Goal: Task Accomplishment & Management: Use online tool/utility

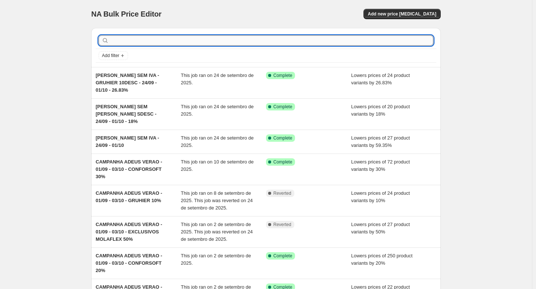
click at [189, 43] on input "text" at bounding box center [271, 40] width 323 height 10
type input "m"
type input "molaflex"
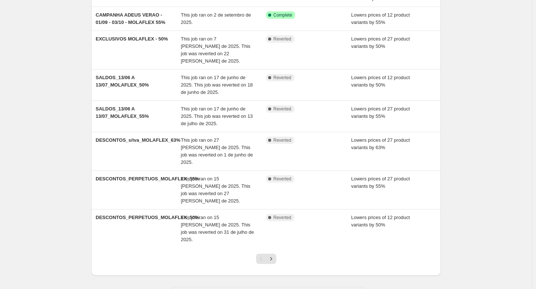
scroll to position [140, 0]
click at [272, 255] on icon "Next" at bounding box center [271, 258] width 7 height 7
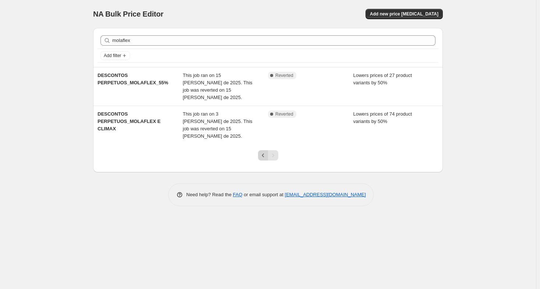
click at [263, 152] on icon "Previous" at bounding box center [263, 155] width 7 height 7
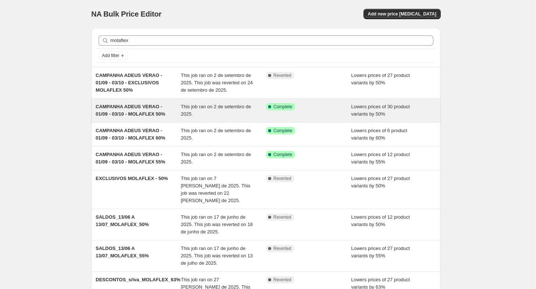
click at [124, 115] on span "CAMPANHA ADEUS VERAO - 01/09 - 03/10 - MOLAFLEX 50%" at bounding box center [131, 110] width 70 height 13
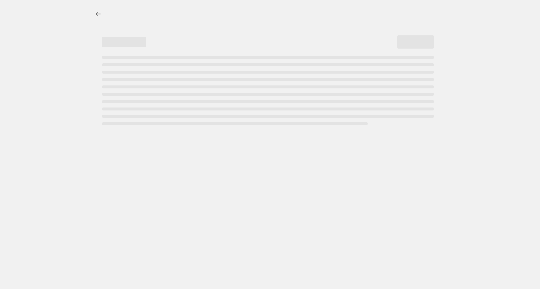
select select "percentage"
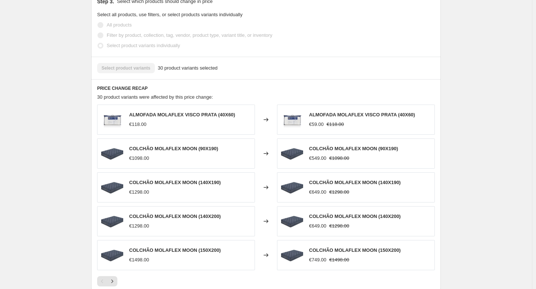
scroll to position [515, 0]
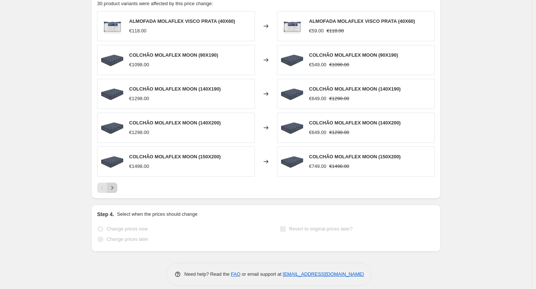
click at [113, 184] on icon "Next" at bounding box center [112, 187] width 7 height 7
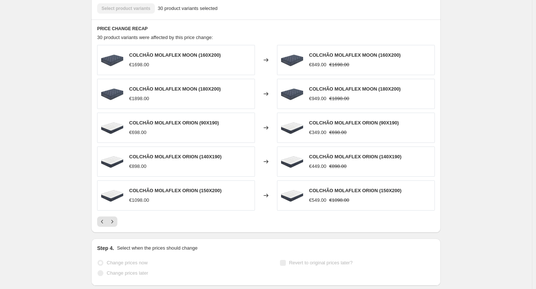
scroll to position [479, 0]
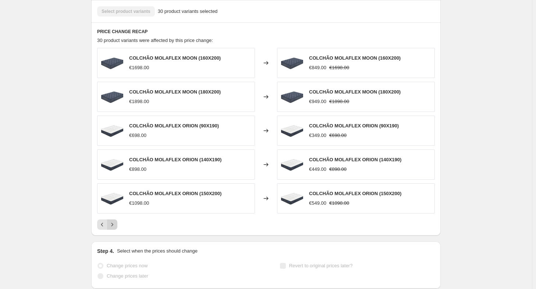
click at [113, 226] on icon "Next" at bounding box center [112, 224] width 7 height 7
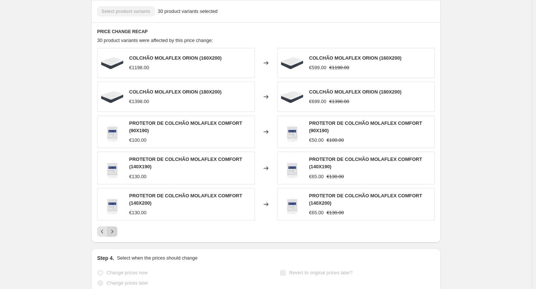
click at [113, 226] on button "Next" at bounding box center [112, 231] width 10 height 10
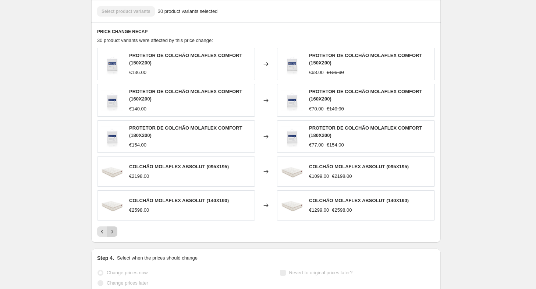
click at [113, 226] on button "Next" at bounding box center [112, 231] width 10 height 10
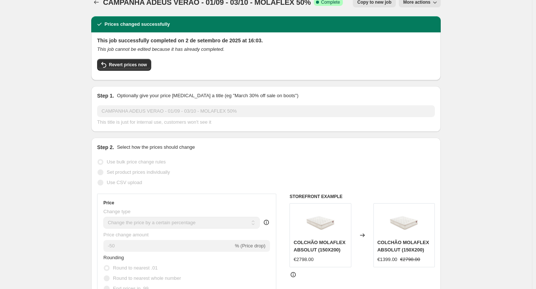
scroll to position [0, 0]
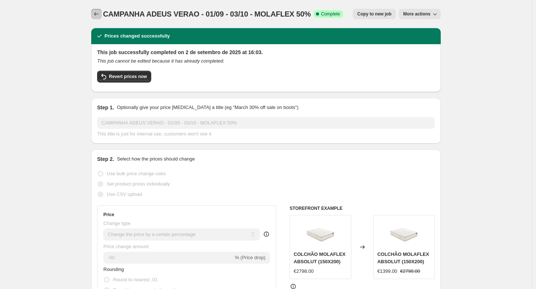
click at [102, 14] on button "Price change jobs" at bounding box center [96, 14] width 10 height 10
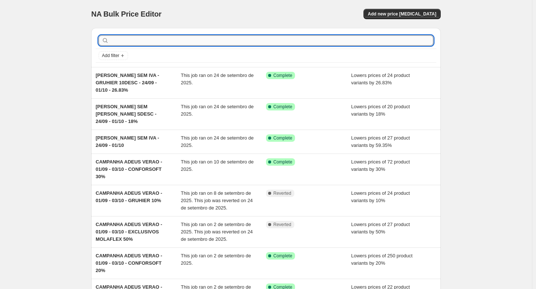
click at [167, 44] on input "text" at bounding box center [271, 40] width 323 height 10
type input "molaflex"
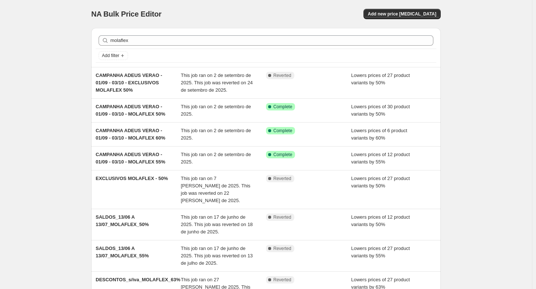
click at [57, 127] on div "NA Bulk Price Editor. This page is ready NA Bulk Price Editor Add new price cha…" at bounding box center [266, 230] width 532 height 460
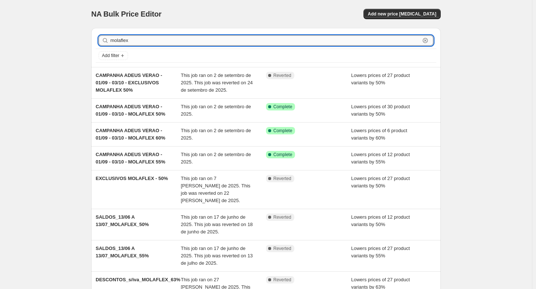
click at [132, 38] on input "molaflex" at bounding box center [265, 40] width 310 height 10
type input "dias sem"
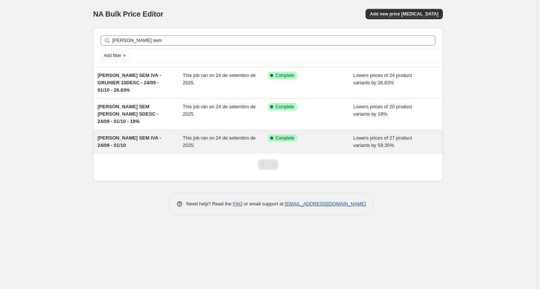
click at [139, 130] on div "DIAS SEM IVA - 24/09 - 01/10 This job ran on 24 de setembro de 2025. Success Co…" at bounding box center [268, 142] width 350 height 24
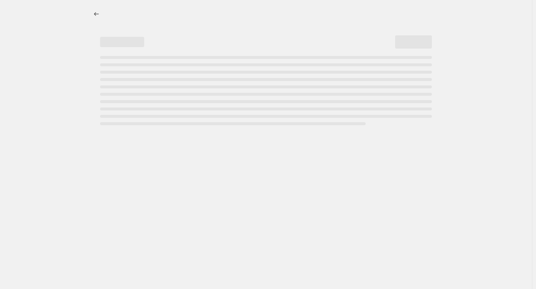
select select "percentage"
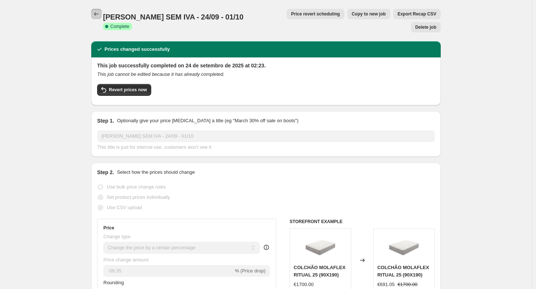
click at [98, 13] on icon "Price change jobs" at bounding box center [96, 13] width 7 height 7
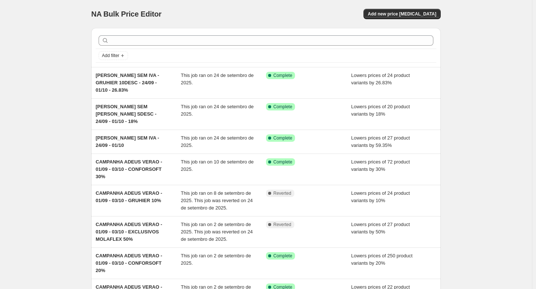
click at [141, 32] on div at bounding box center [266, 40] width 341 height 16
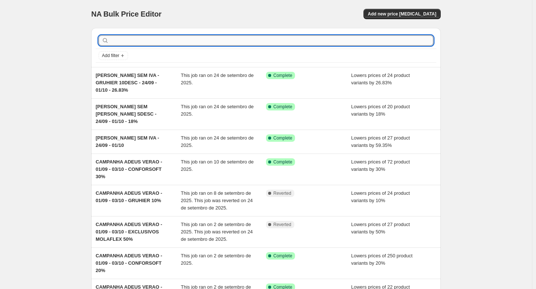
click at [141, 38] on input "text" at bounding box center [271, 40] width 323 height 10
type input "dias sem iva"
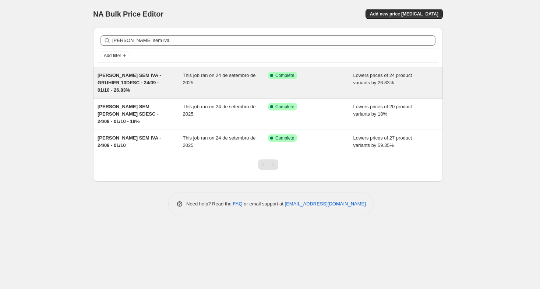
click at [141, 71] on div "DIAS SEM IVA - GRUHIER 10DESC - 24/09 - 01/10 - 26.83% This job ran on 24 de se…" at bounding box center [268, 82] width 350 height 31
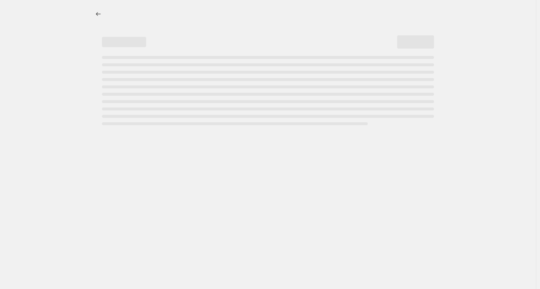
select select "percentage"
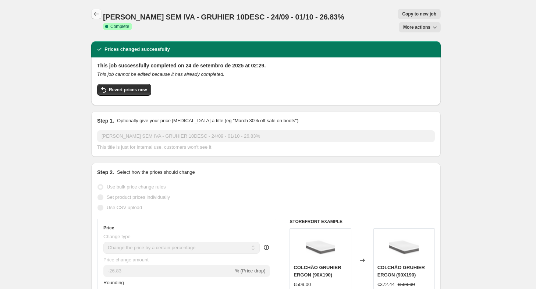
click at [95, 16] on icon "Price change jobs" at bounding box center [96, 13] width 7 height 7
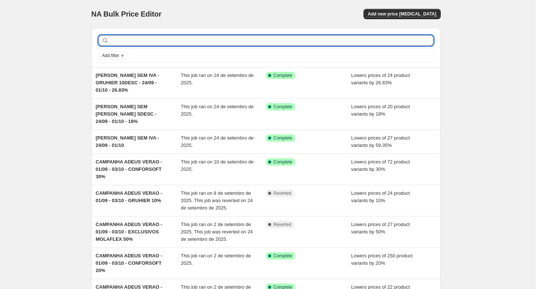
click at [176, 45] on input "text" at bounding box center [271, 40] width 323 height 10
type input "molaflex"
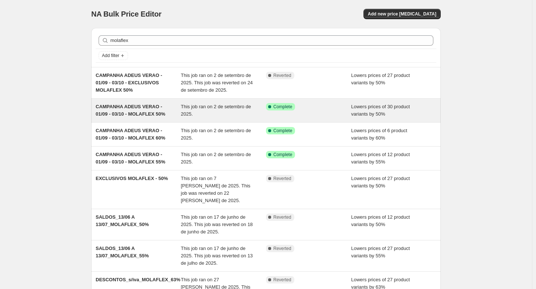
click at [141, 113] on span "CAMPANHA ADEUS VERAO - 01/09 - 03/10 - MOLAFLEX 50%" at bounding box center [131, 110] width 70 height 13
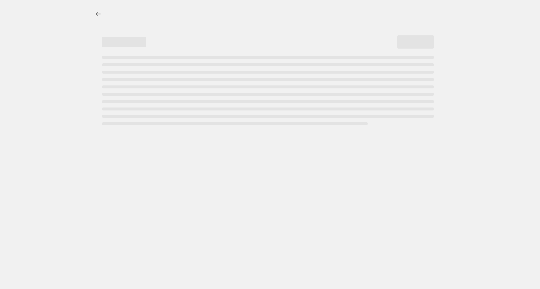
select select "percentage"
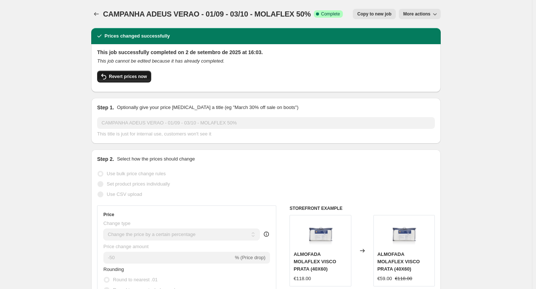
click at [115, 74] on span "Revert prices now" at bounding box center [128, 77] width 38 height 6
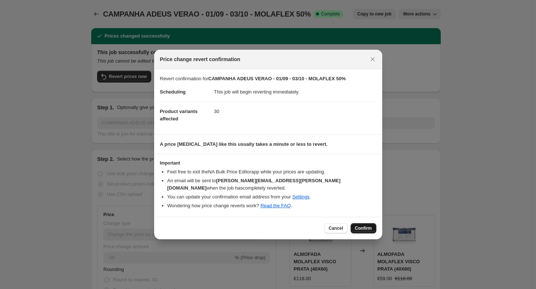
click at [360, 227] on span "Confirm" at bounding box center [363, 228] width 17 height 6
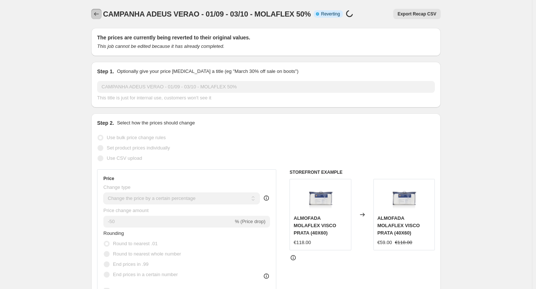
click at [99, 14] on icon "Price change jobs" at bounding box center [96, 13] width 7 height 7
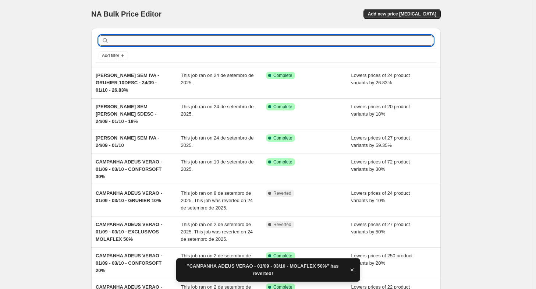
click at [175, 38] on input "text" at bounding box center [271, 40] width 323 height 10
click at [117, 59] on button "Add filter" at bounding box center [113, 55] width 29 height 9
click at [120, 44] on input "text" at bounding box center [271, 40] width 323 height 10
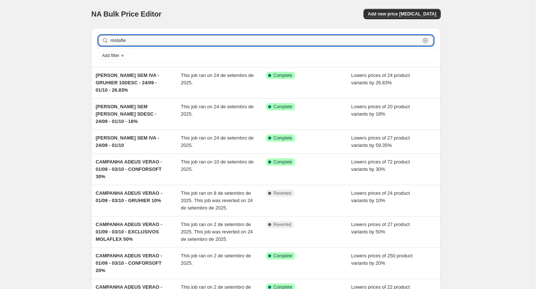
type input "molaflex"
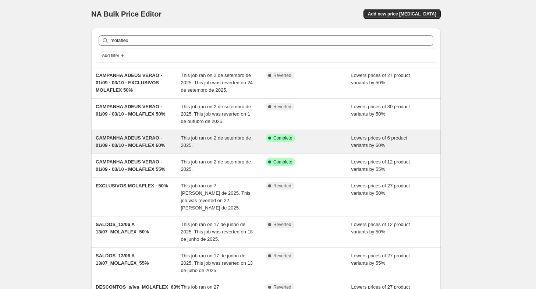
click at [133, 135] on span "CAMPANHA ADEUS VERAO - 01/09 - 03/10 - MOLAFLEX 60%" at bounding box center [131, 141] width 70 height 13
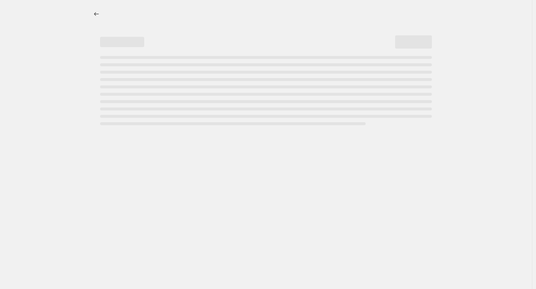
select select "percentage"
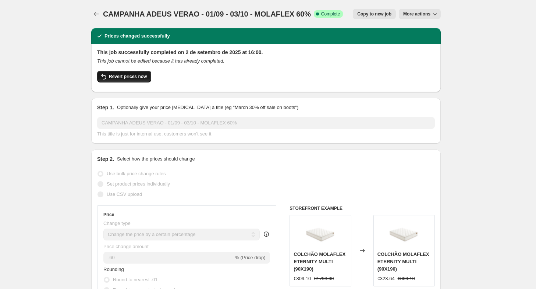
click at [127, 77] on span "Revert prices now" at bounding box center [128, 77] width 38 height 6
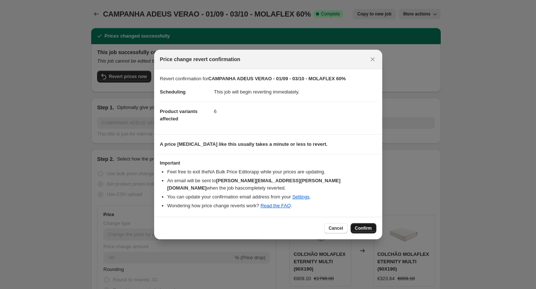
click at [369, 226] on span "Confirm" at bounding box center [363, 228] width 17 height 6
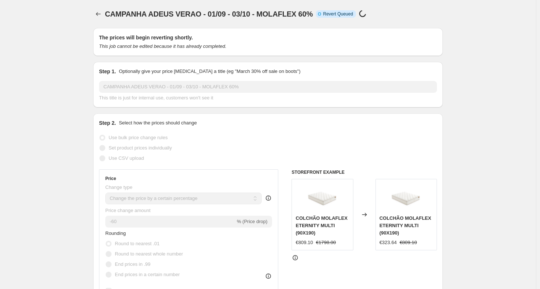
select select "percentage"
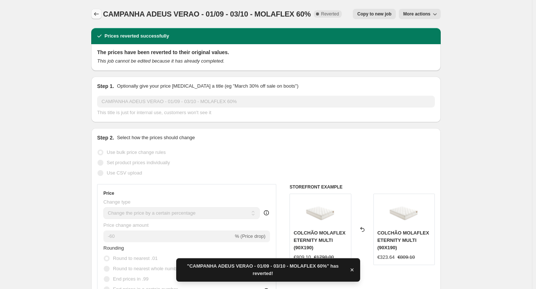
click at [100, 12] on icon "Price change jobs" at bounding box center [96, 13] width 7 height 7
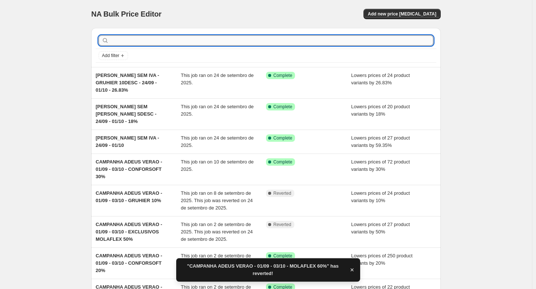
click at [159, 39] on input "text" at bounding box center [271, 40] width 323 height 10
type input "molafl"
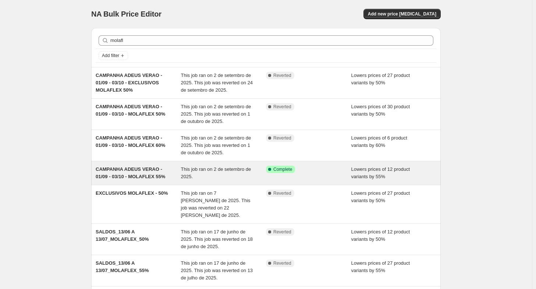
click at [161, 165] on div "CAMPANHA ADEUS VERAO - 01/09 - 03/10 - MOLAFLEX 55% This job ran on 2 de setemb…" at bounding box center [266, 173] width 350 height 24
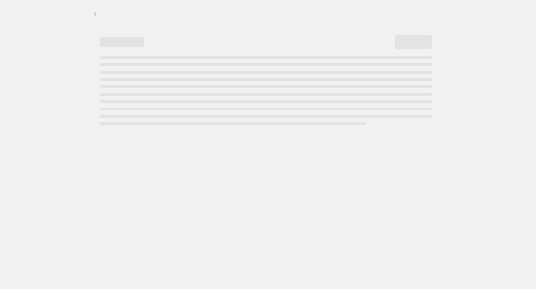
select select "percentage"
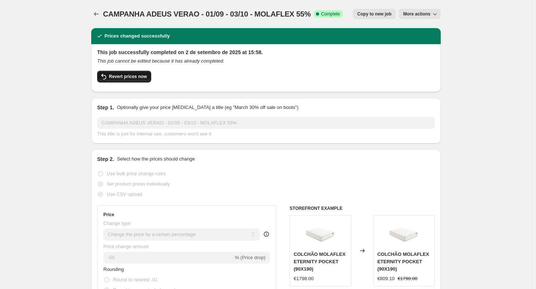
click at [127, 82] on button "Revert prices now" at bounding box center [124, 77] width 54 height 12
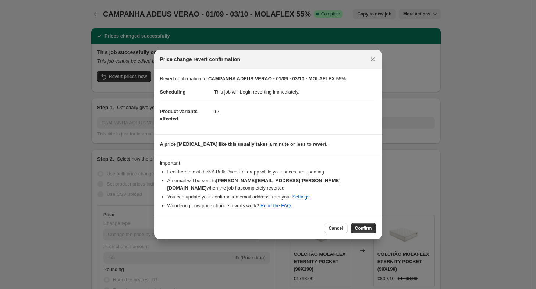
click at [368, 226] on span "Confirm" at bounding box center [363, 228] width 17 height 6
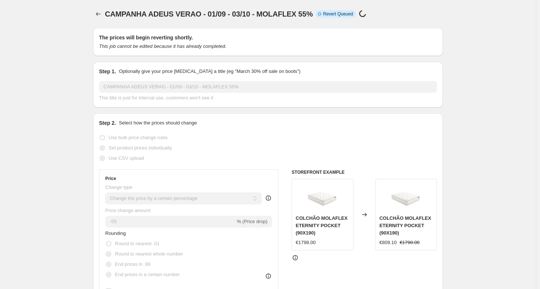
select select "percentage"
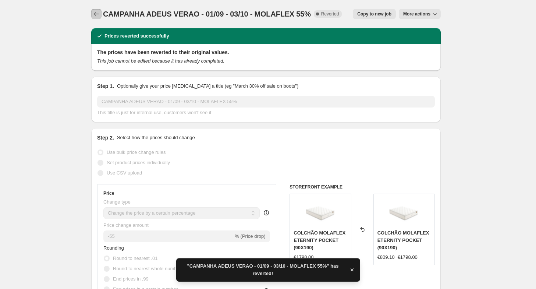
click at [102, 11] on button "Price change jobs" at bounding box center [96, 14] width 10 height 10
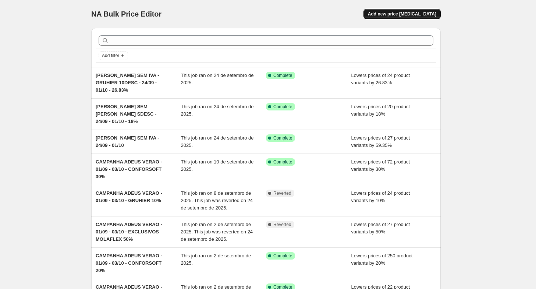
click at [387, 14] on span "Add new price change job" at bounding box center [402, 14] width 68 height 6
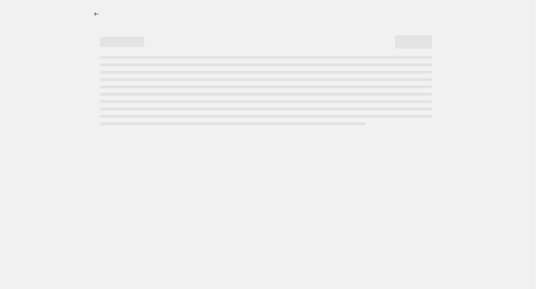
select select "percentage"
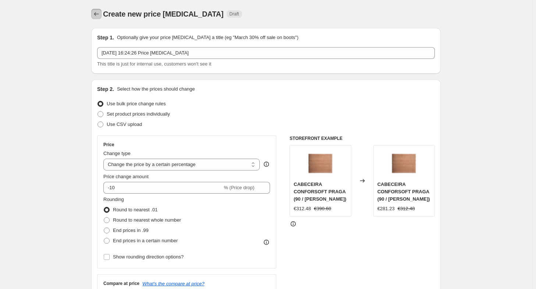
click at [99, 14] on icon "Price change jobs" at bounding box center [96, 13] width 7 height 7
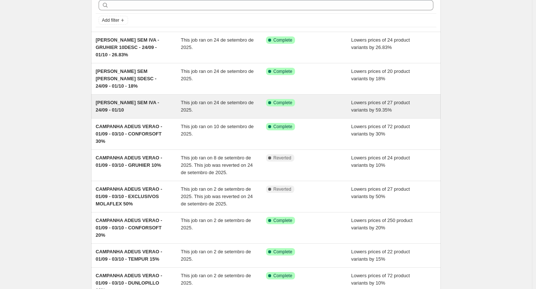
scroll to position [37, 0]
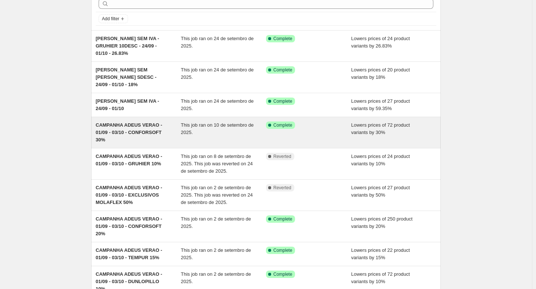
click at [138, 123] on div "CAMPANHA ADEUS VERAO - 01/09 - 03/10 - CONFORSOFT 30%" at bounding box center [138, 132] width 85 height 22
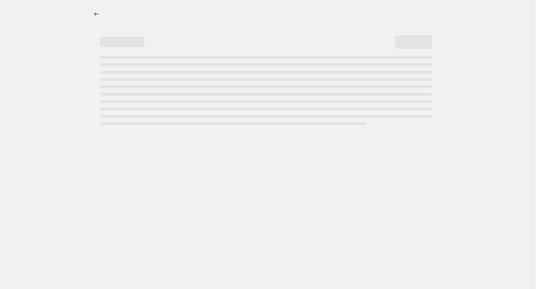
select select "percentage"
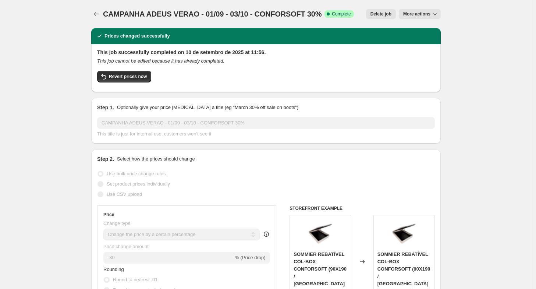
click at [99, 10] on button "Price change jobs" at bounding box center [96, 14] width 10 height 10
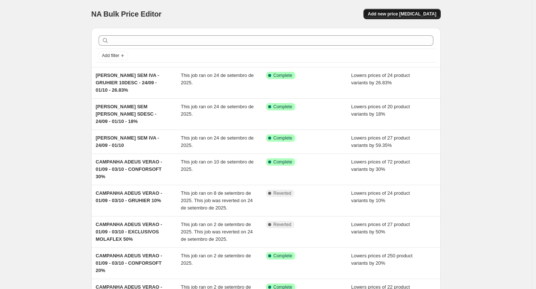
click at [395, 16] on span "Add new price change job" at bounding box center [402, 14] width 68 height 6
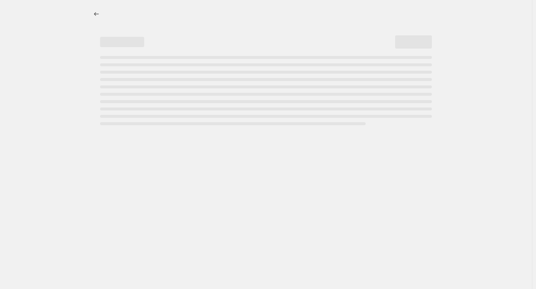
select select "percentage"
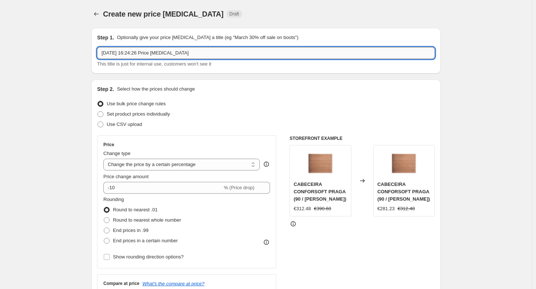
click at [149, 53] on input "1/10/2025, 16:24:26 Price change job" at bounding box center [266, 53] width 338 height 12
paste input "CAMPANHA ADEUS VERAO - 01/09 - 03/10 - CONFORSOFT 30%"
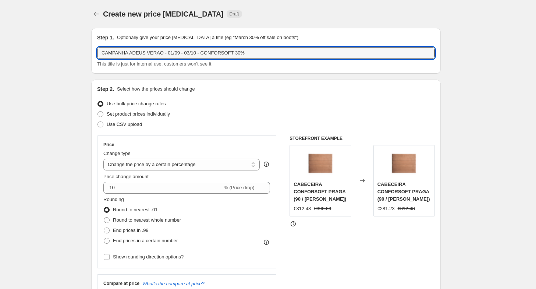
drag, startPoint x: 161, startPoint y: 56, endPoint x: -1, endPoint y: 70, distance: 163.3
click at [0, 70] on html "Home Settings Plans Skip to content Create new price change job. This page is r…" at bounding box center [268, 144] width 536 height 289
drag, startPoint x: 133, startPoint y: 54, endPoint x: 163, endPoint y: 50, distance: 30.5
click at [163, 50] on input "MOLAFLEX - 01/09 - 03/10 - CONFORSOFT 30%" at bounding box center [266, 53] width 338 height 12
drag, startPoint x: 208, startPoint y: 52, endPoint x: 133, endPoint y: 54, distance: 74.8
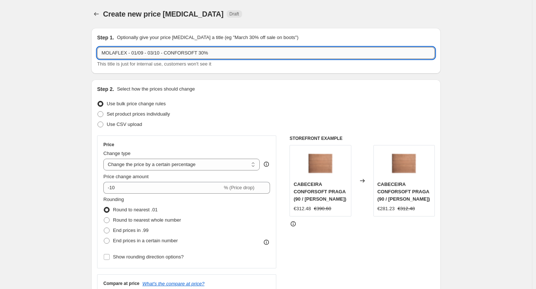
click at [133, 54] on input "MOLAFLEX - 01/09 - 03/10 - CONFORSOFT 30%" at bounding box center [266, 53] width 338 height 12
click at [105, 53] on input "MOLAFLEX -" at bounding box center [266, 53] width 338 height 12
type input "CAMPANHA MOLAFLEX CATALOGO GERAL - 55%"
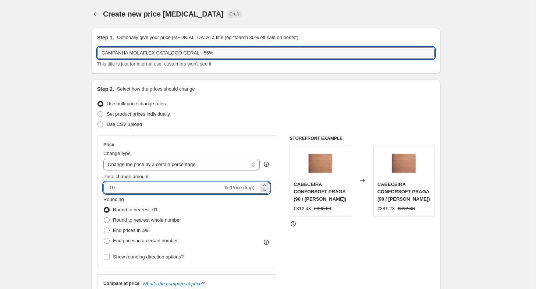
click at [128, 191] on input "-10" at bounding box center [162, 188] width 119 height 12
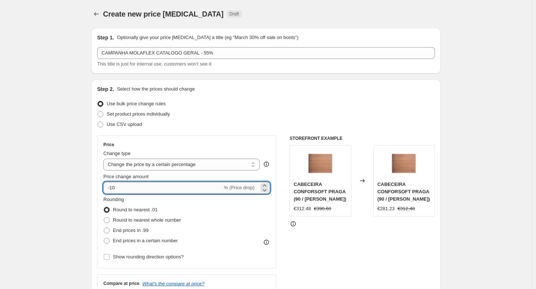
click at [128, 191] on input "-10" at bounding box center [162, 188] width 119 height 12
click at [113, 190] on input "-55" at bounding box center [162, 188] width 119 height 12
type input "-55"
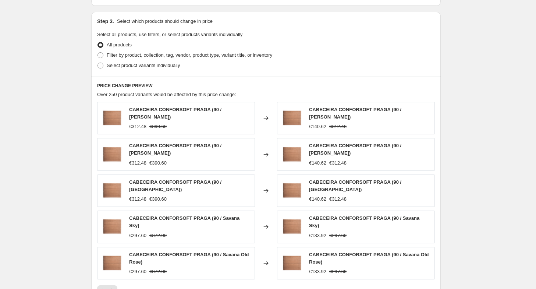
scroll to position [331, 0]
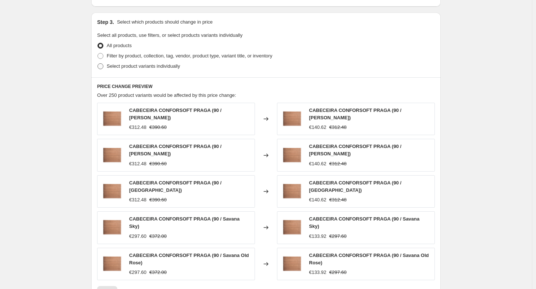
click at [115, 64] on span "Select product variants individually" at bounding box center [143, 66] width 73 height 6
click at [98, 64] on input "Select product variants individually" at bounding box center [98, 63] width 0 height 0
radio input "true"
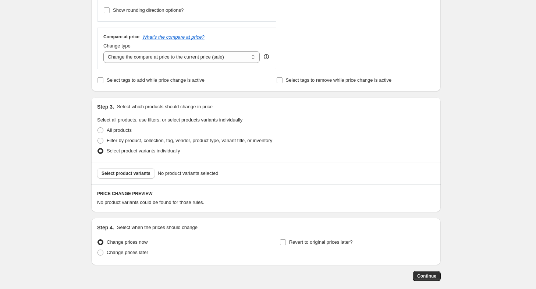
scroll to position [246, 0]
click at [122, 178] on button "Select product variants" at bounding box center [126, 174] width 58 height 10
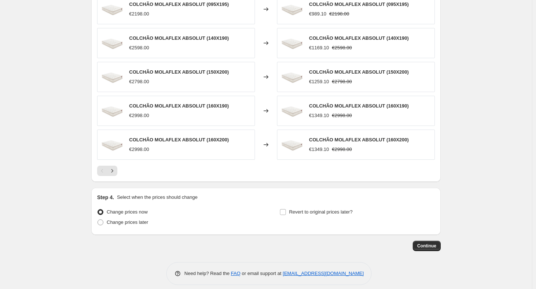
scroll to position [468, 0]
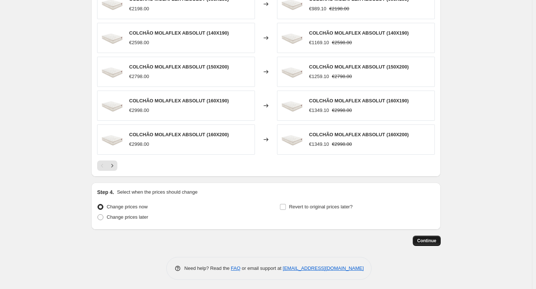
click at [434, 239] on span "Continue" at bounding box center [426, 241] width 19 height 6
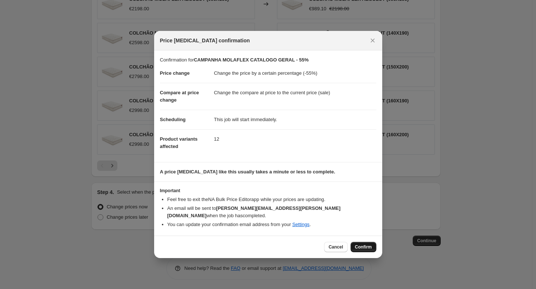
click at [370, 245] on span "Confirm" at bounding box center [363, 247] width 17 height 6
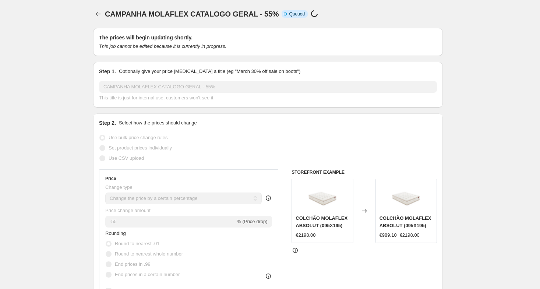
select select "percentage"
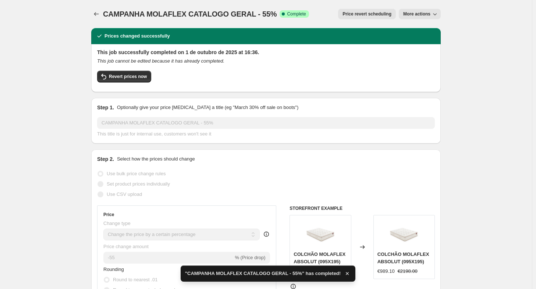
click at [154, 18] on span "CAMPANHA MOLAFLEX CATALOGO GERAL - 55%" at bounding box center [190, 14] width 174 height 8
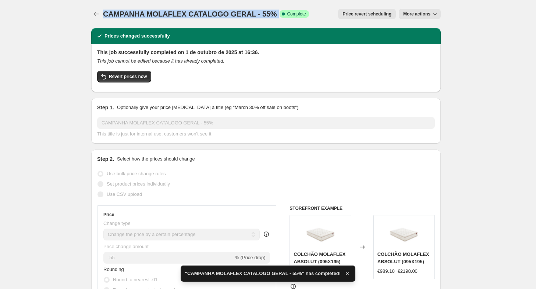
click at [154, 18] on span "CAMPANHA MOLAFLEX CATALOGO GERAL - 55%" at bounding box center [190, 14] width 174 height 8
copy span "CAMPANHA MOLAFLEX CATALOGO GERAL - 55%"
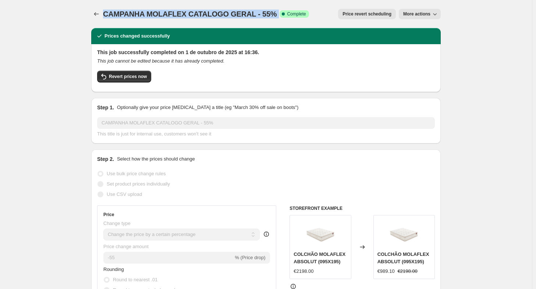
copy span "CAMPANHA MOLAFLEX CATALOGO GERAL - 55%"
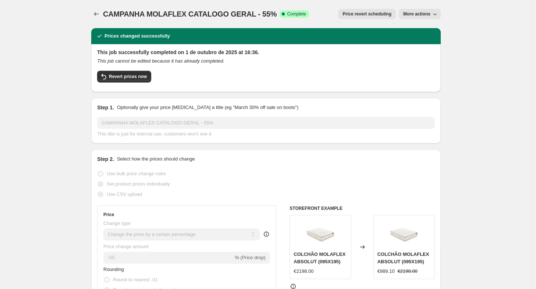
click at [99, 14] on icon "Price change jobs" at bounding box center [96, 13] width 7 height 7
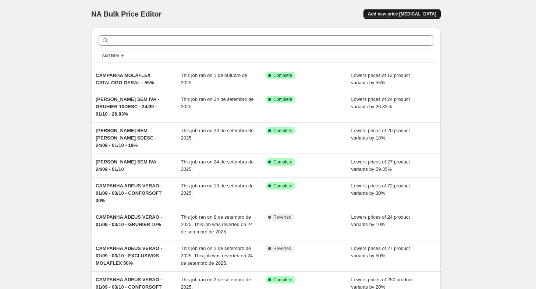
click at [415, 17] on span "Add new price change job" at bounding box center [402, 14] width 68 height 6
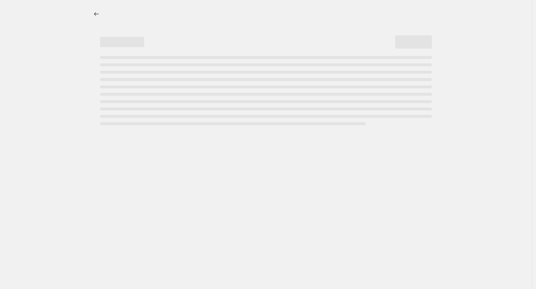
select select "percentage"
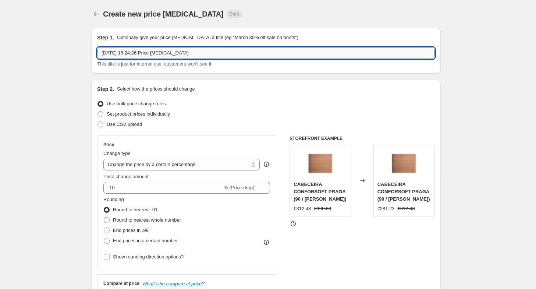
click at [194, 57] on input "1/10/2025, 16:24:26 Price change job" at bounding box center [266, 53] width 338 height 12
paste input "CAMPANHA MOLAFLEX CATALOGO GERAL - 55%"
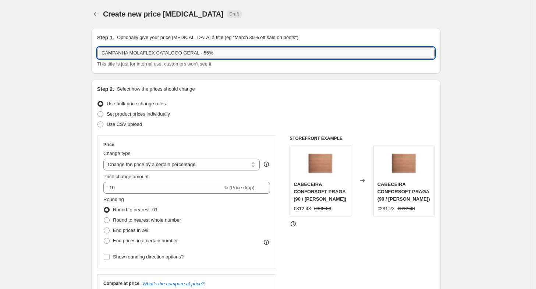
click at [204, 52] on input "CAMPANHA MOLAFLEX CATALOGO GERAL - 55%" at bounding box center [266, 53] width 338 height 12
type input "CAMPANHA MOLAFLEX CATALOGO GERAL - 50%"
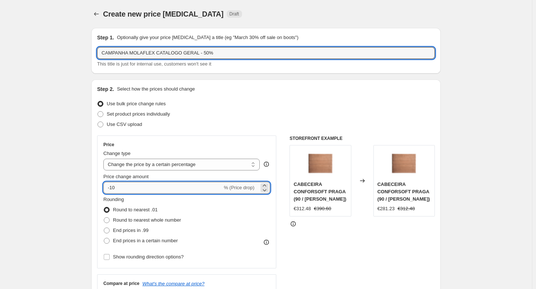
click at [146, 191] on input "-10" at bounding box center [162, 188] width 119 height 12
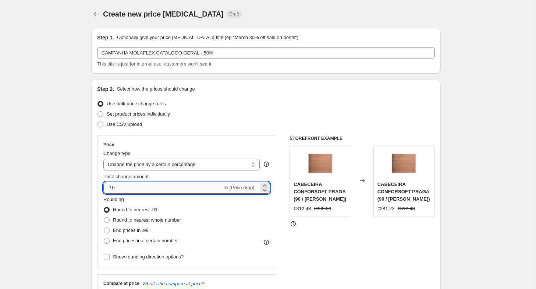
click at [146, 191] on input "-10" at bounding box center [162, 188] width 119 height 12
type input "-1"
type input "-50"
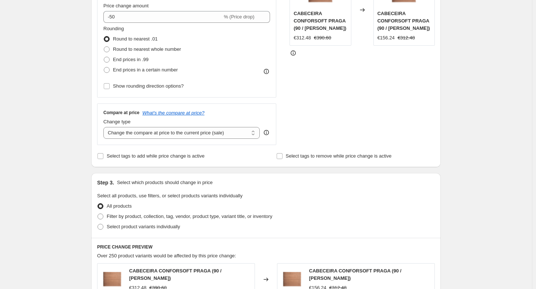
scroll to position [184, 0]
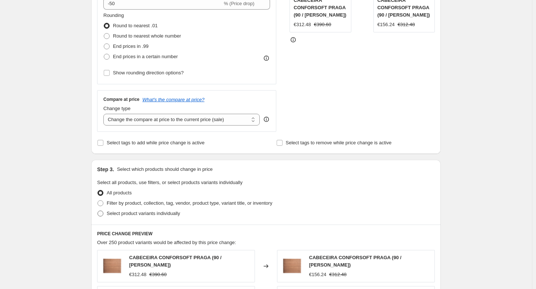
click at [117, 212] on span "Select product variants individually" at bounding box center [143, 214] width 73 height 6
click at [98, 211] on input "Select product variants individually" at bounding box center [98, 211] width 0 height 0
radio input "true"
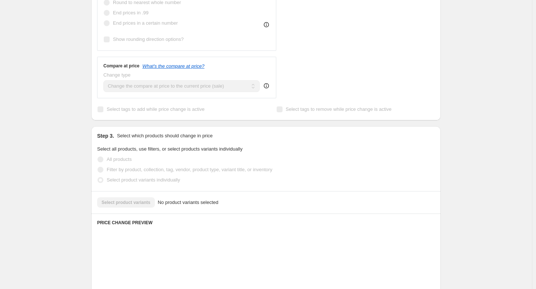
scroll to position [221, 0]
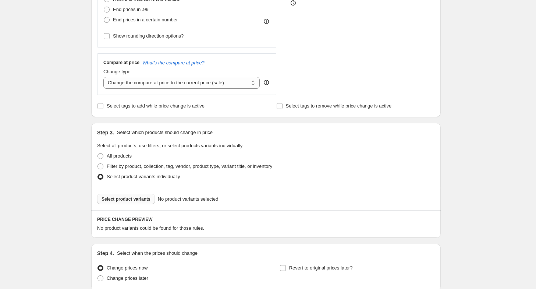
click at [135, 196] on span "Select product variants" at bounding box center [126, 199] width 49 height 6
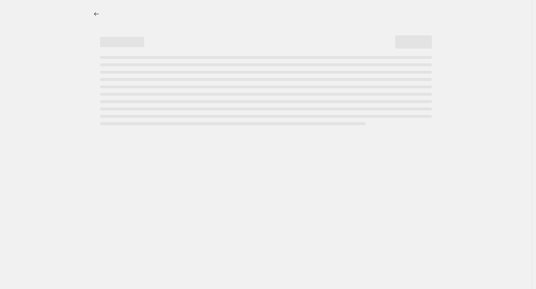
select select "percentage"
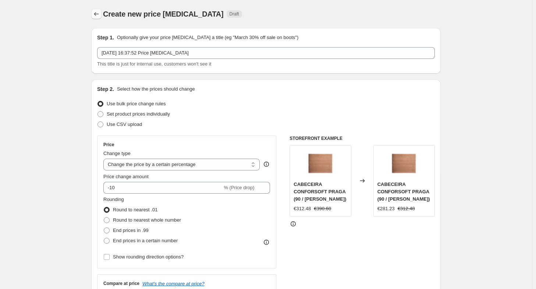
click at [95, 15] on icon "Price change jobs" at bounding box center [96, 13] width 7 height 7
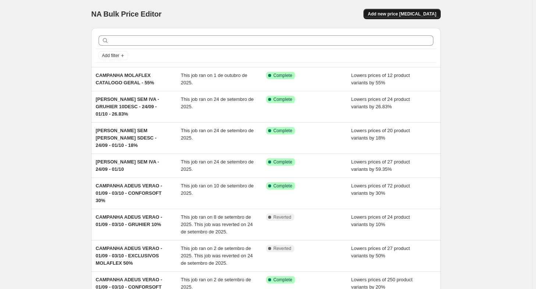
click at [400, 9] on button "Add new price change job" at bounding box center [402, 14] width 77 height 10
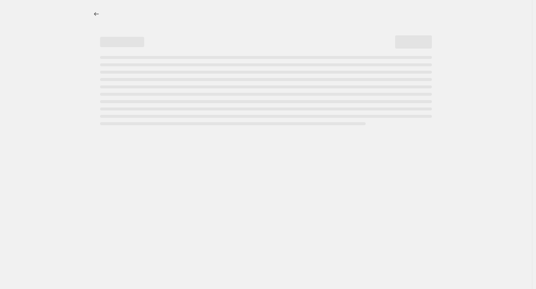
select select "percentage"
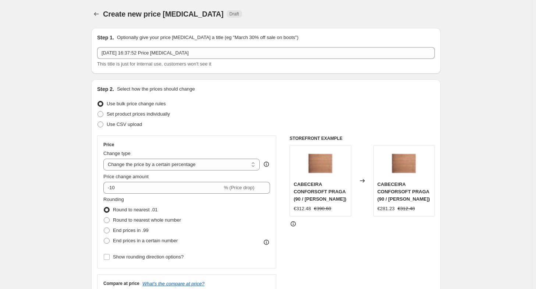
click at [181, 61] on span "This title is just for internal use, customers won't see it" at bounding box center [154, 64] width 114 height 6
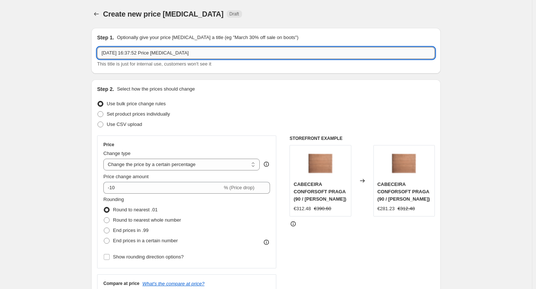
click at [183, 59] on input "1/10/2025, 16:37:52 Price change job" at bounding box center [266, 53] width 338 height 12
paste input "CAMPANHA MOLAFLEX CATALOGO GERAL - 55%"
click at [203, 51] on input "CAMPANHA MOLAFLEX CATALOGO GERAL - 55%" at bounding box center [266, 53] width 338 height 12
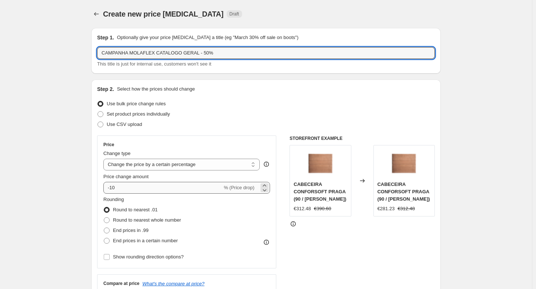
type input "CAMPANHA MOLAFLEX CATALOGO GERAL - 50%"
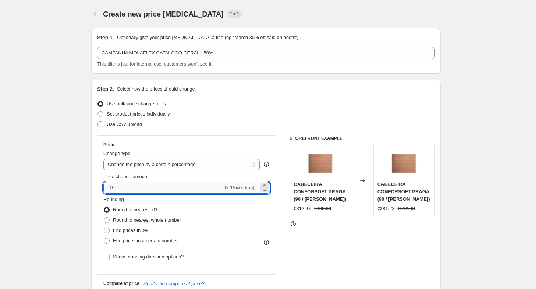
click at [120, 189] on input "-10" at bounding box center [162, 188] width 119 height 12
type input "-1"
type input "-50"
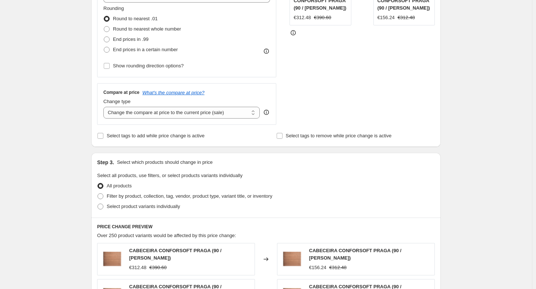
scroll to position [221, 0]
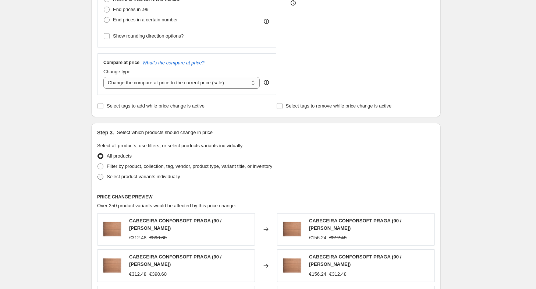
click at [119, 177] on span "Select product variants individually" at bounding box center [143, 177] width 73 height 6
click at [98, 174] on input "Select product variants individually" at bounding box center [98, 174] width 0 height 0
radio input "true"
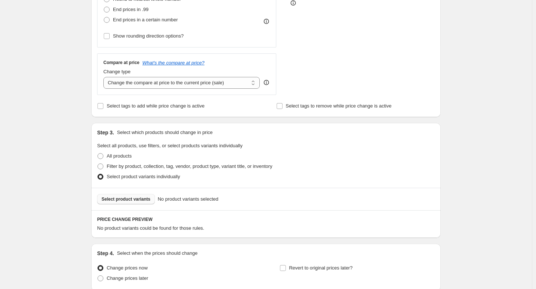
click at [141, 200] on span "Select product variants" at bounding box center [126, 199] width 49 height 6
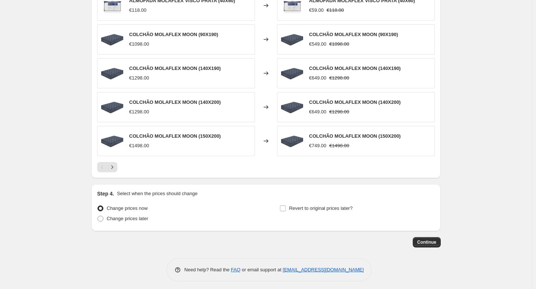
scroll to position [468, 0]
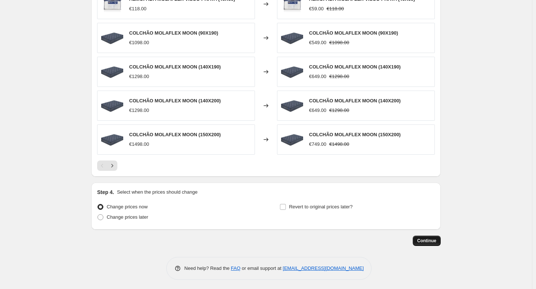
click at [430, 239] on span "Continue" at bounding box center [426, 241] width 19 height 6
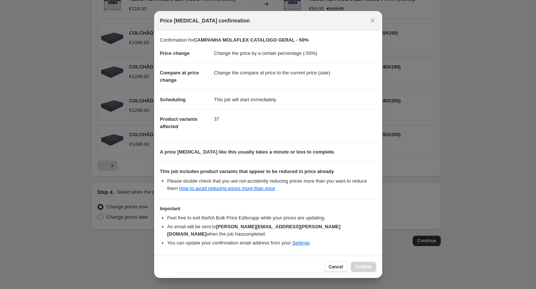
scroll to position [20, 0]
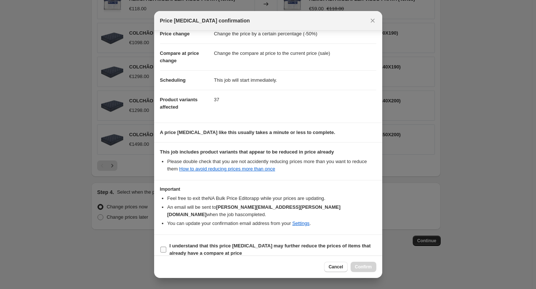
click at [214, 243] on b "I understand that this price change job may further reduce the prices of items …" at bounding box center [270, 249] width 201 height 13
click at [166, 247] on input "I understand that this price change job may further reduce the prices of items …" at bounding box center [164, 250] width 6 height 6
checkbox input "true"
click at [360, 269] on span "Confirm" at bounding box center [363, 267] width 17 height 6
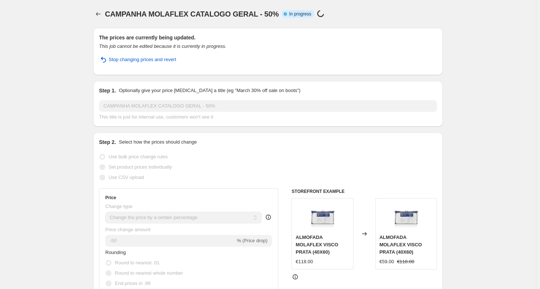
select select "percentage"
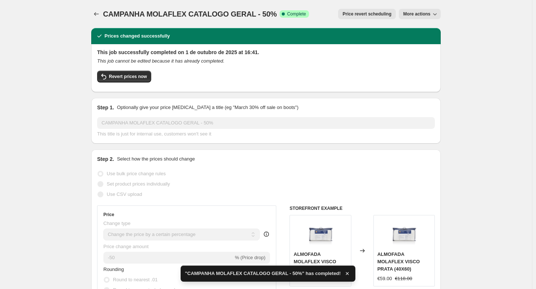
click at [103, 13] on div at bounding box center [97, 14] width 12 height 10
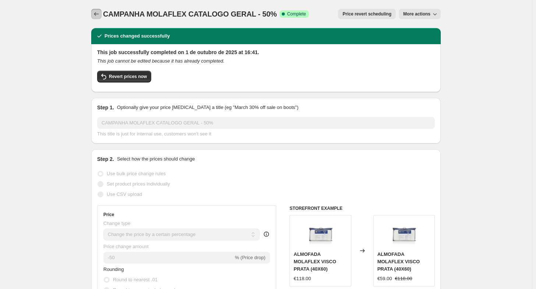
click at [100, 12] on icon "Price change jobs" at bounding box center [96, 13] width 7 height 7
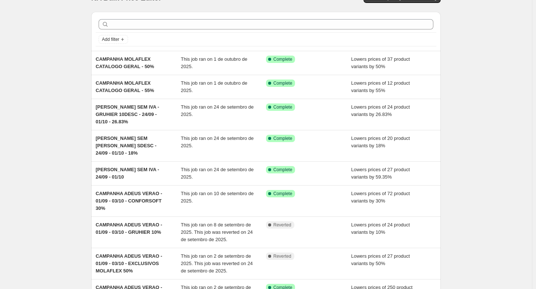
scroll to position [7, 0]
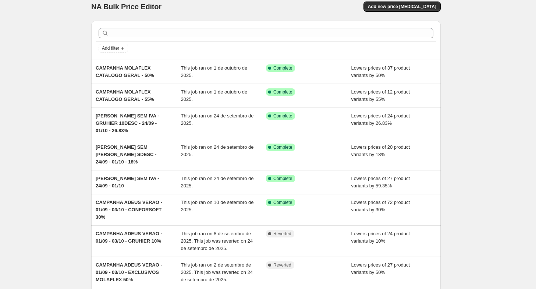
click at [65, 33] on div "NA Bulk Price Editor. This page is ready NA Bulk Price Editor Add new price cha…" at bounding box center [266, 204] width 532 height 423
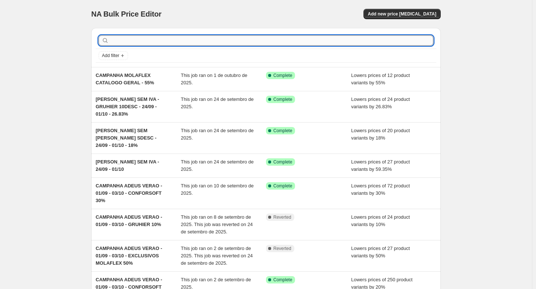
click at [154, 44] on input "text" at bounding box center [271, 40] width 323 height 10
type input "MOLAFLEX"
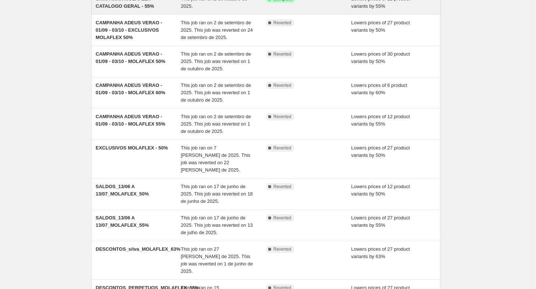
scroll to position [79, 0]
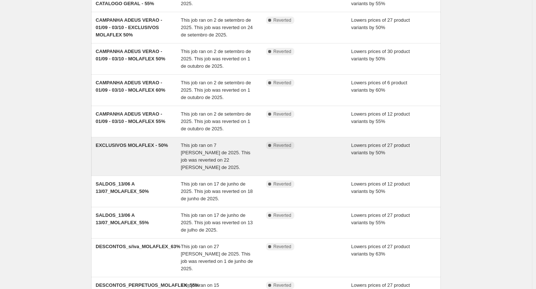
click at [138, 146] on span "EXCLUSIVOS MOLAFLEX - 50%" at bounding box center [132, 145] width 72 height 6
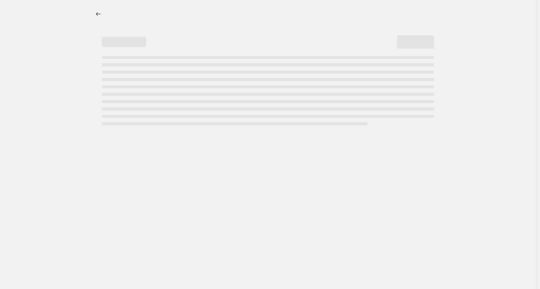
select select "percentage"
select select "collection"
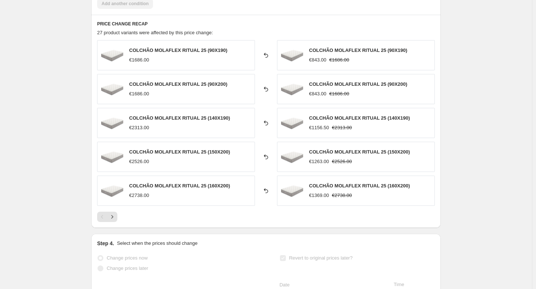
scroll to position [526, 0]
click at [115, 213] on icon "Next" at bounding box center [112, 216] width 7 height 7
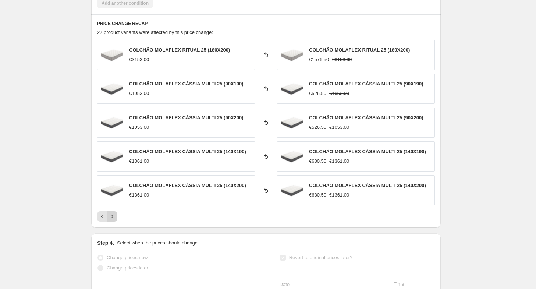
click at [115, 213] on icon "Next" at bounding box center [112, 216] width 7 height 7
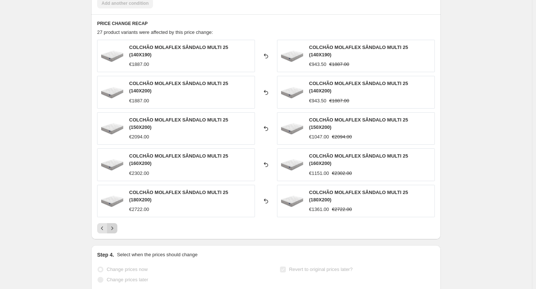
click at [115, 225] on icon "Next" at bounding box center [112, 228] width 7 height 7
click at [113, 226] on icon "Next" at bounding box center [113, 227] width 2 height 3
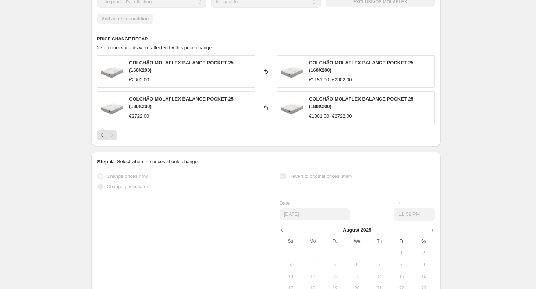
scroll to position [489, 0]
